Goal: Navigation & Orientation: Find specific page/section

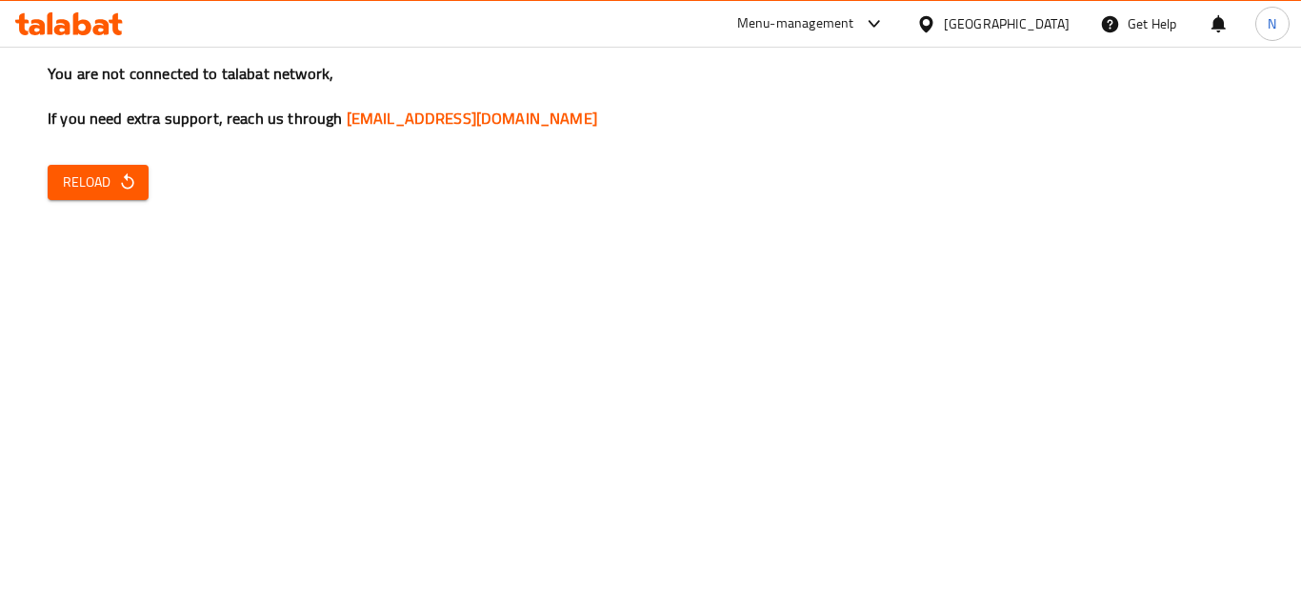
drag, startPoint x: 1214, startPoint y: 391, endPoint x: 1198, endPoint y: 390, distance: 16.2
click at [1214, 391] on div "You are not connected to talabat network, If you need extra support, reach us t…" at bounding box center [650, 301] width 1301 height 603
click at [81, 183] on span "Reload" at bounding box center [98, 182] width 70 height 24
click at [110, 262] on div "You are not connected to talabat network, If you need extra support, reach us t…" at bounding box center [650, 301] width 1301 height 603
click at [88, 176] on span "Reload" at bounding box center [98, 182] width 70 height 24
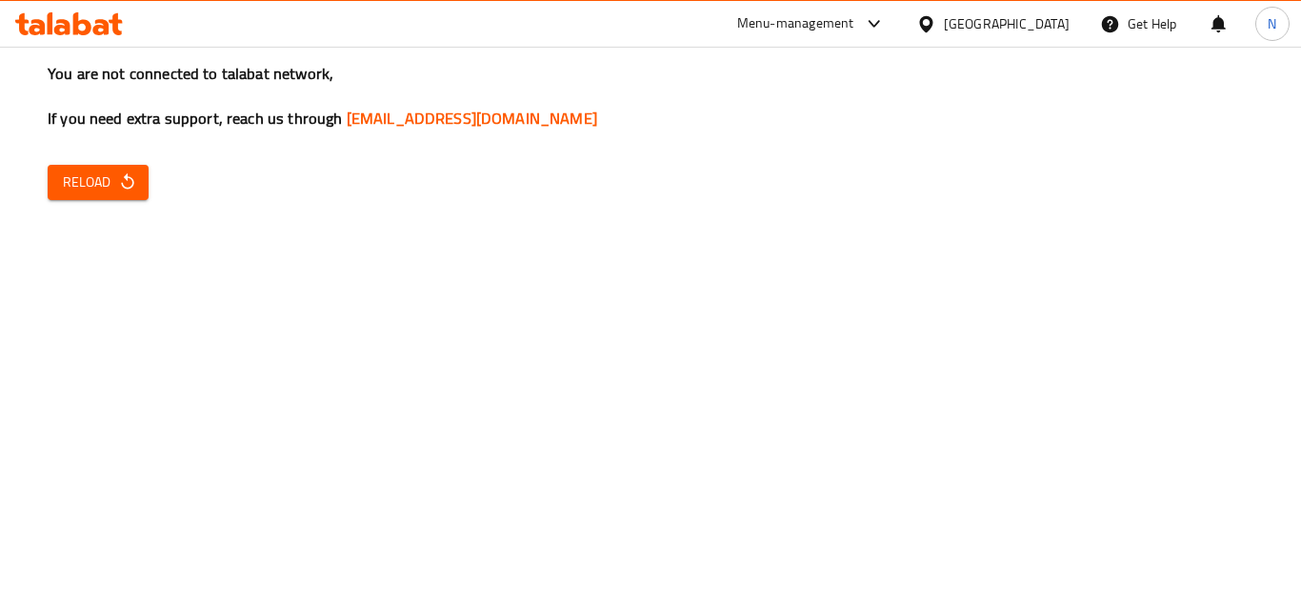
click at [119, 181] on icon "button" at bounding box center [127, 181] width 19 height 19
click at [86, 169] on button "Reload" at bounding box center [98, 182] width 101 height 35
click at [110, 180] on span "Reload" at bounding box center [98, 182] width 70 height 24
click at [119, 349] on div "You are not connected to talabat network, If you need extra support, reach us t…" at bounding box center [650, 301] width 1301 height 603
click at [99, 185] on span "Reload" at bounding box center [98, 182] width 70 height 24
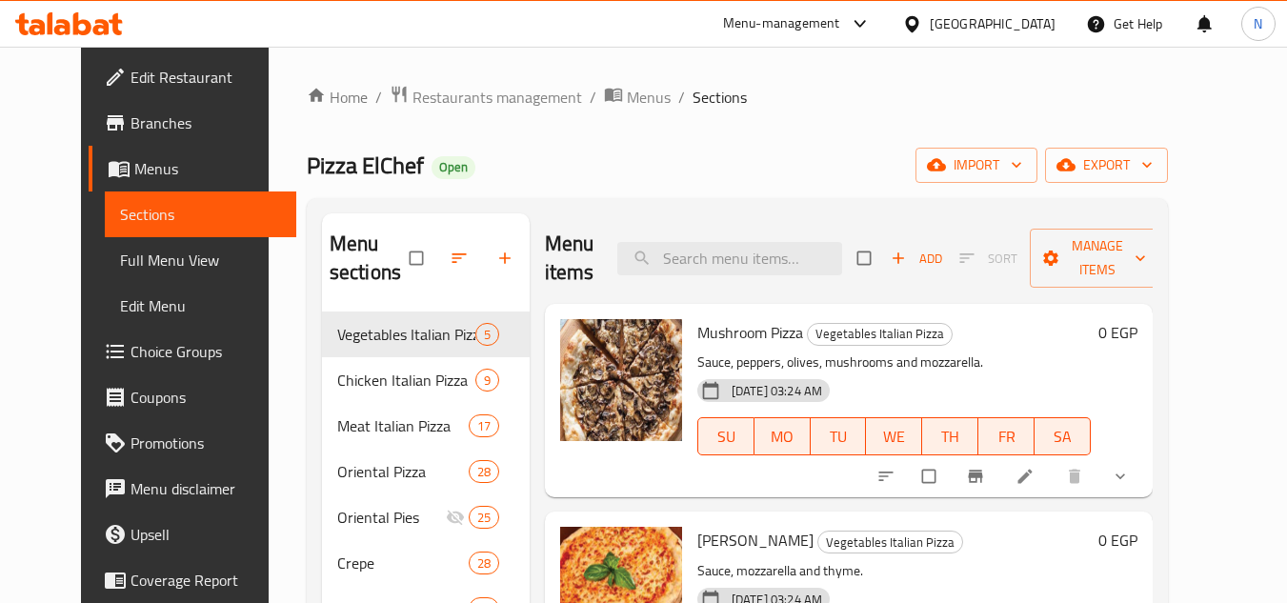
click at [1043, 36] on div "[GEOGRAPHIC_DATA]" at bounding box center [979, 24] width 184 height 46
click at [1035, 21] on div "[GEOGRAPHIC_DATA]" at bounding box center [993, 23] width 126 height 21
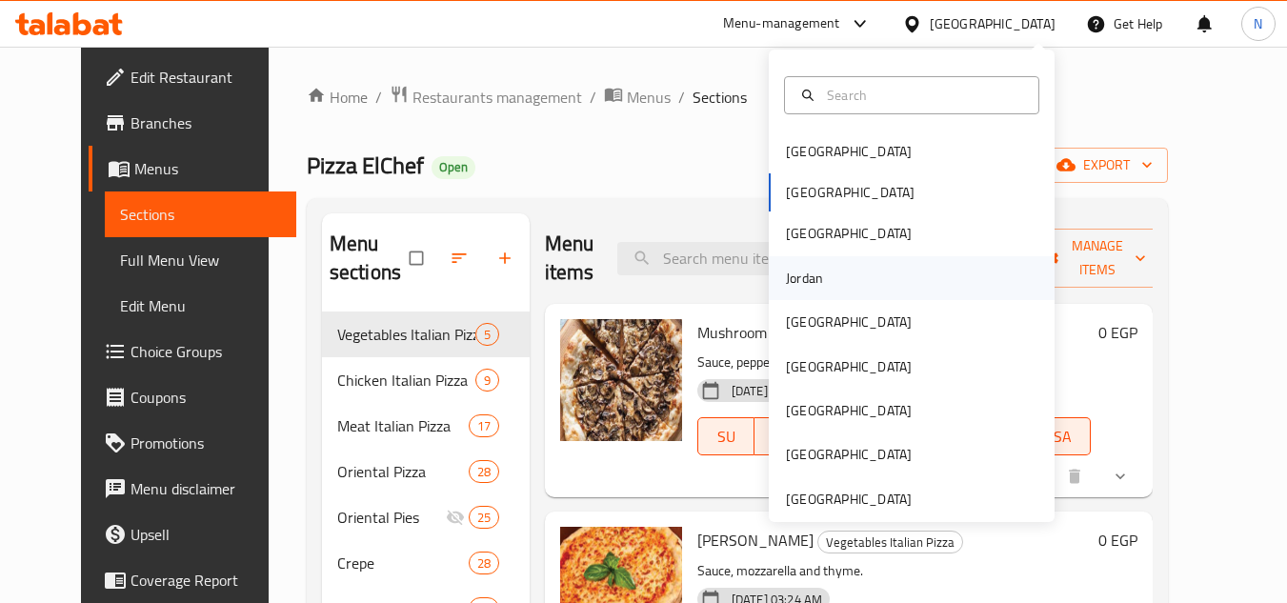
click at [812, 275] on div "Jordan" at bounding box center [805, 278] width 68 height 44
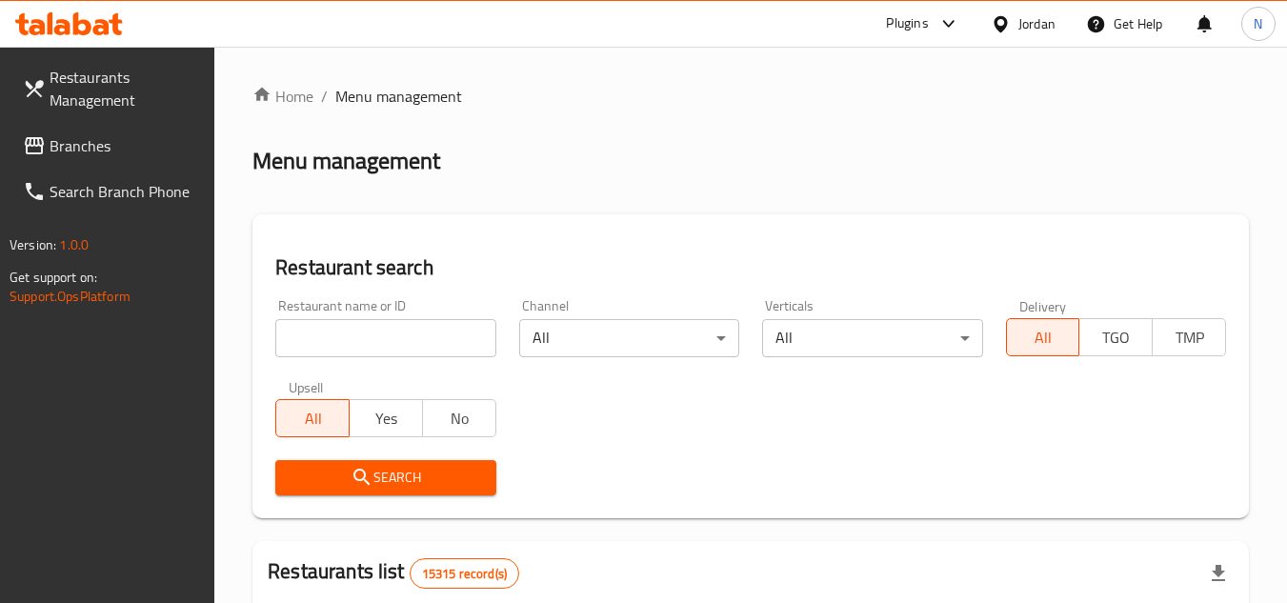
click at [100, 141] on span "Branches" at bounding box center [125, 145] width 150 height 23
